Goal: Task Accomplishment & Management: Use online tool/utility

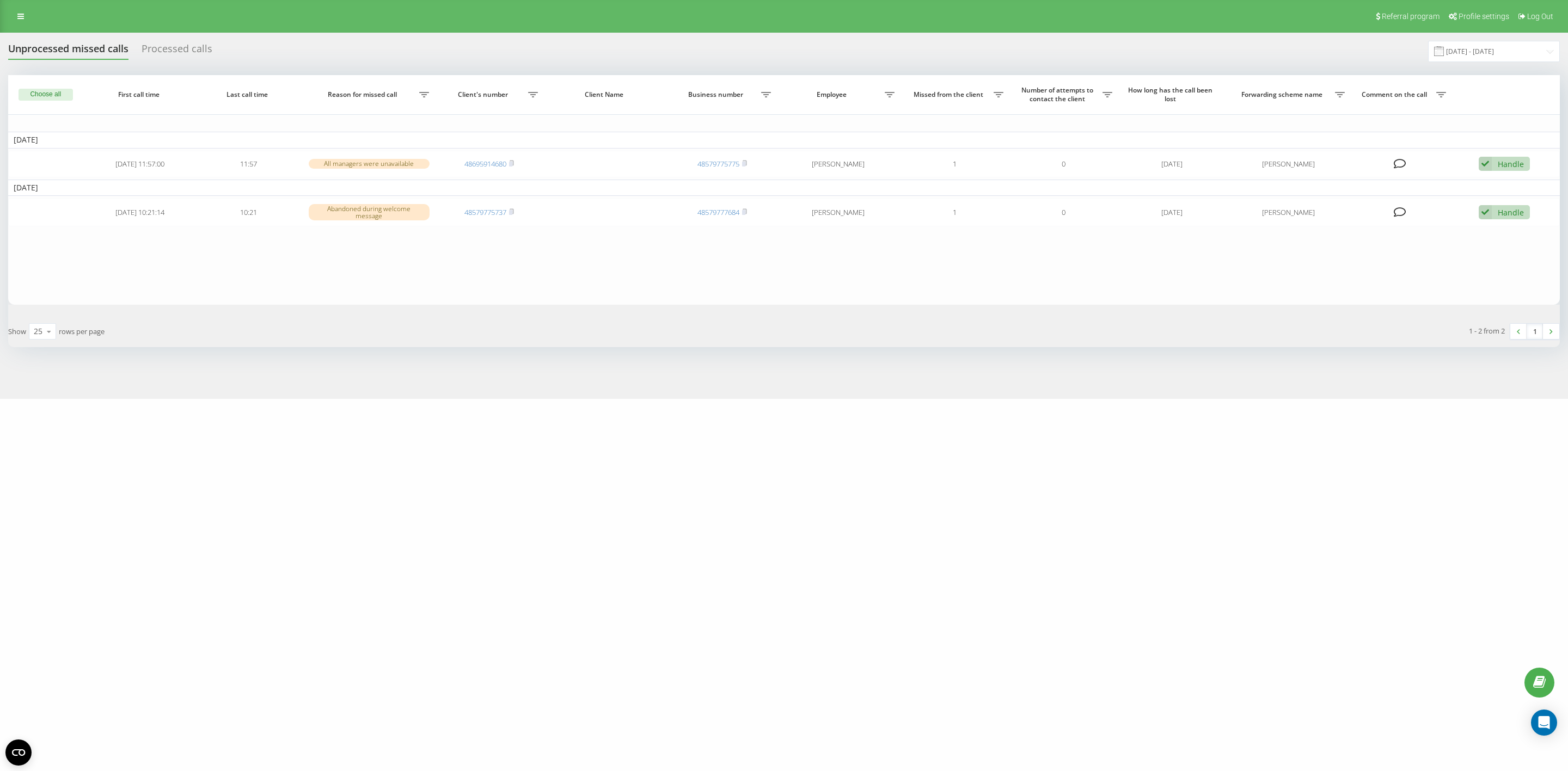
click at [195, 46] on div "Processed calls" at bounding box center [177, 52] width 71 height 17
click at [188, 44] on div "Processed calls" at bounding box center [177, 52] width 71 height 17
click at [192, 46] on div "Processed calls" at bounding box center [177, 52] width 71 height 17
click at [160, 49] on div "Processed calls" at bounding box center [177, 52] width 71 height 17
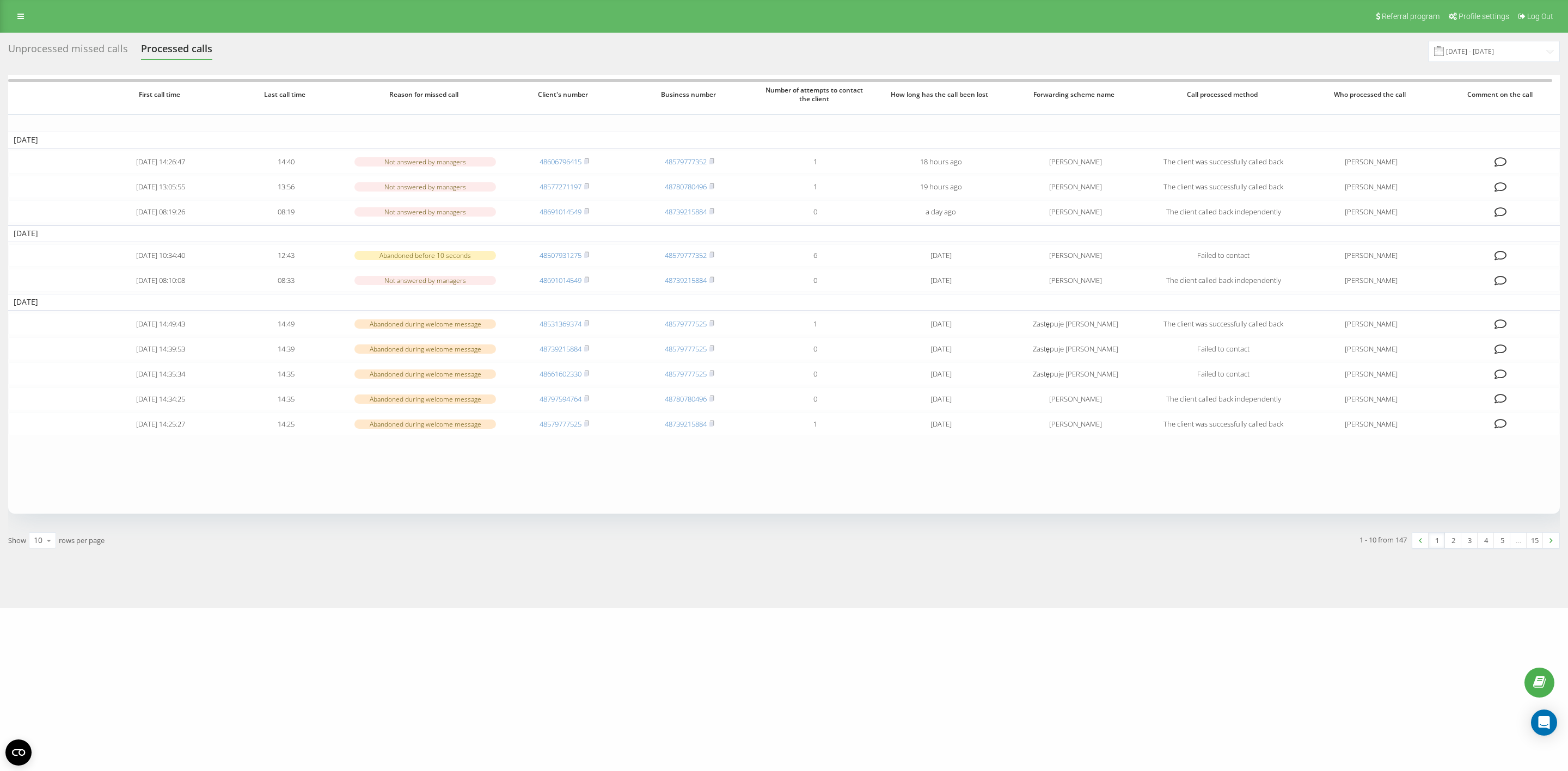
click at [74, 51] on div "Unprocessed missed calls" at bounding box center [68, 52] width 120 height 17
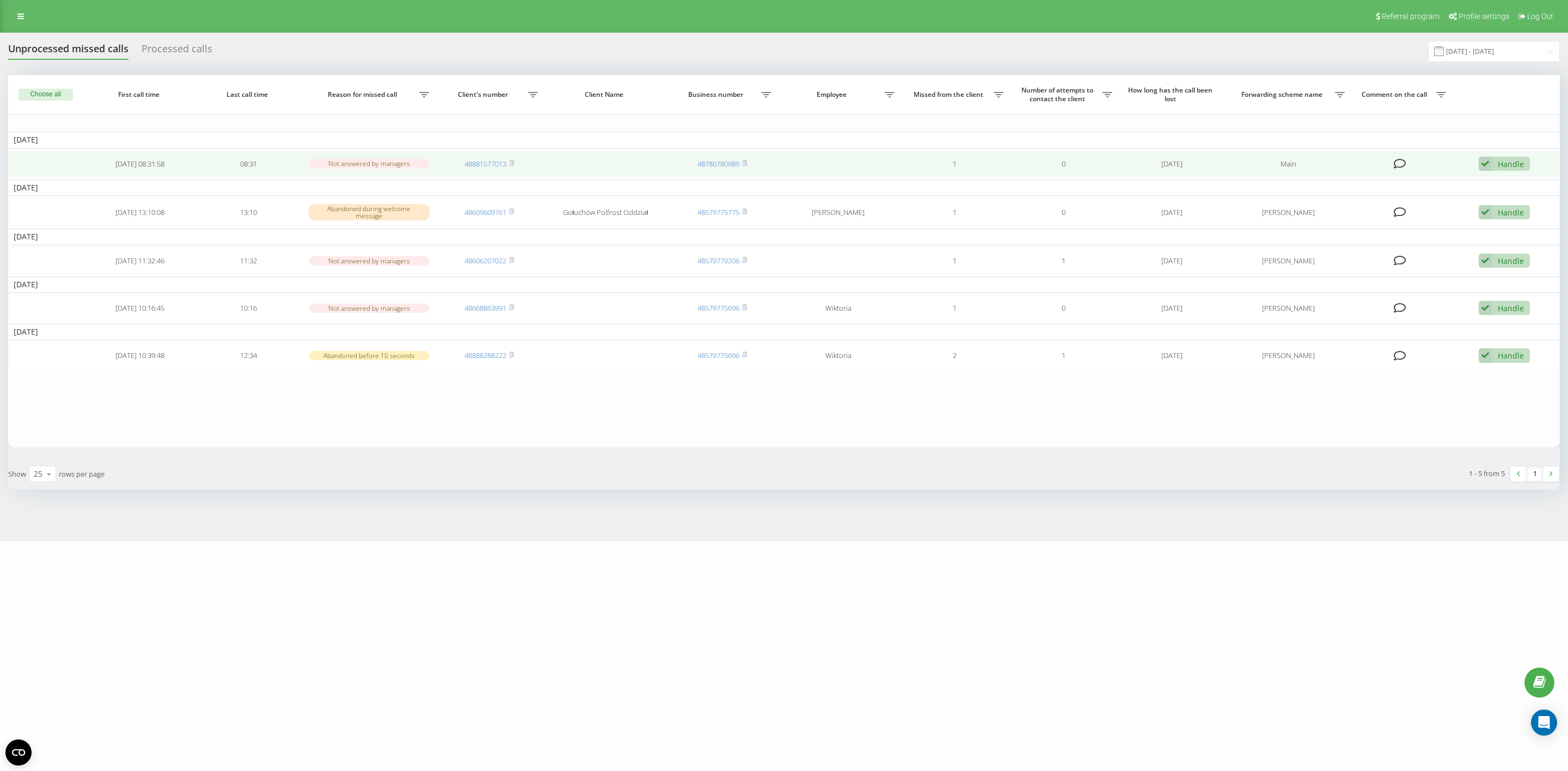
click at [1499, 168] on div "Handle" at bounding box center [1511, 164] width 26 height 10
click at [1496, 196] on span "Contacted the client using another channel" at bounding box center [1438, 200] width 158 height 10
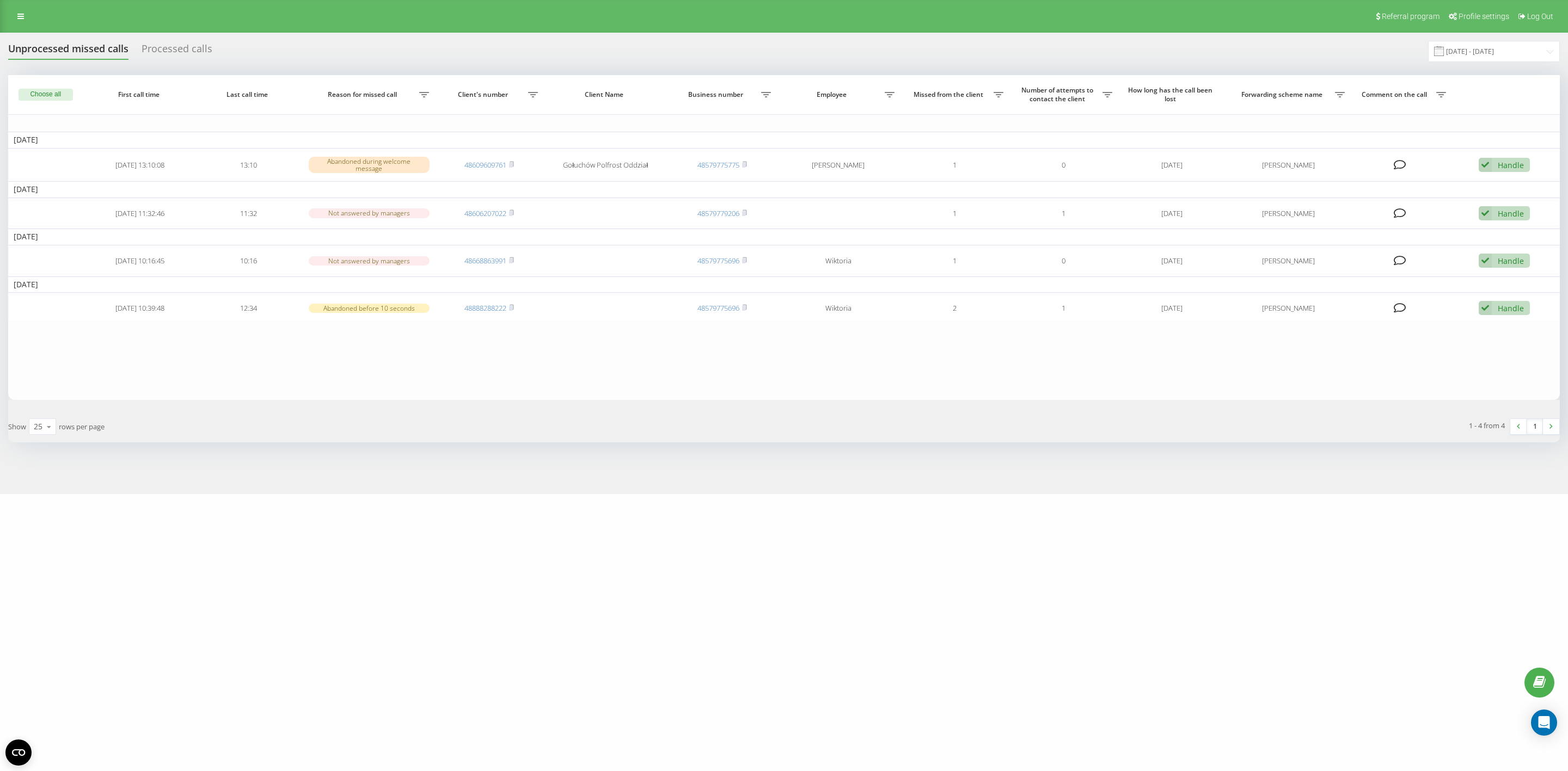
click at [177, 46] on div "Processed calls" at bounding box center [177, 52] width 71 height 17
